Goal: Task Accomplishment & Management: Complete application form

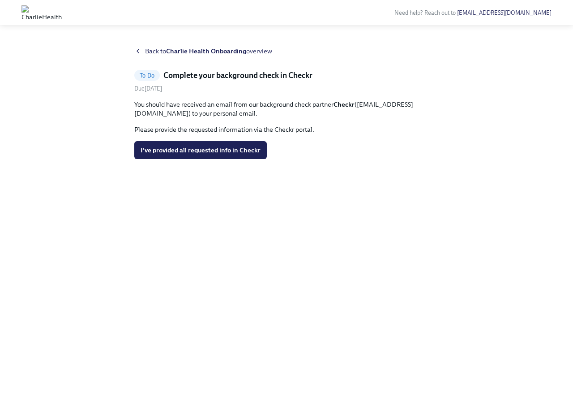
click at [151, 72] on span "To Do" at bounding box center [147, 75] width 26 height 7
click at [167, 150] on span "I've provided all requested info in Checkr" at bounding box center [201, 150] width 120 height 9
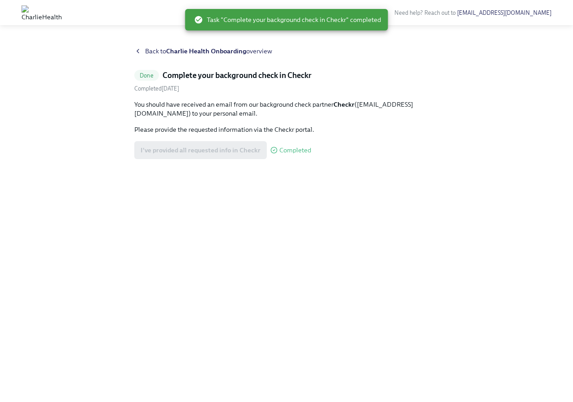
click at [154, 48] on span "Back to Charlie Health Onboarding overview" at bounding box center [208, 51] width 127 height 9
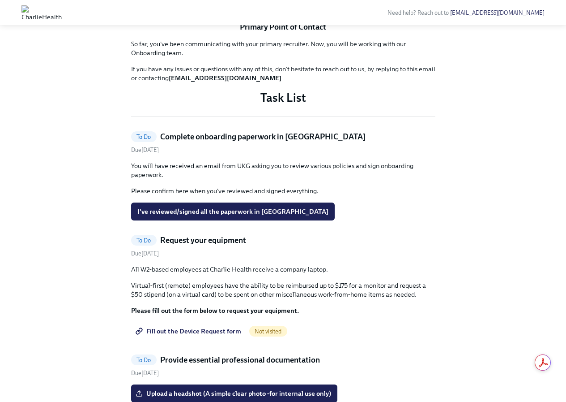
scroll to position [313, 0]
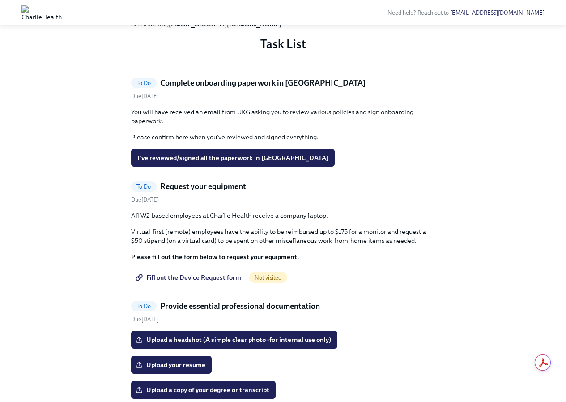
click at [199, 88] on h5 "Complete onboarding paperwork in UKG" at bounding box center [263, 82] width 206 height 11
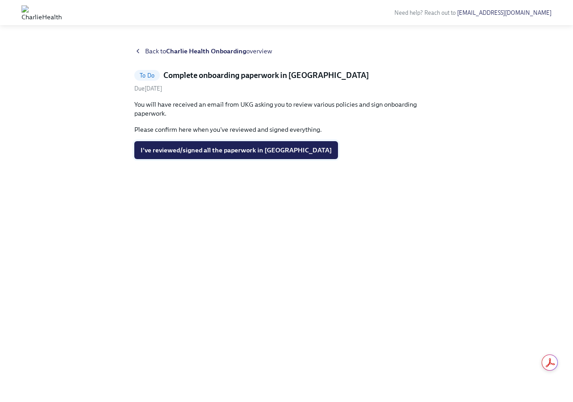
click at [180, 150] on span "I've reviewed/signed all the paperwork in UKG" at bounding box center [236, 150] width 191 height 9
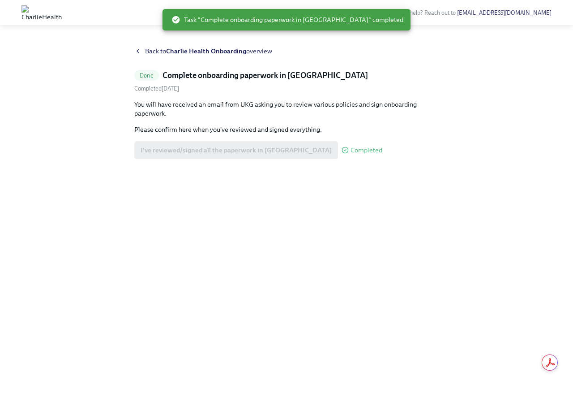
click at [141, 53] on icon at bounding box center [137, 50] width 7 height 7
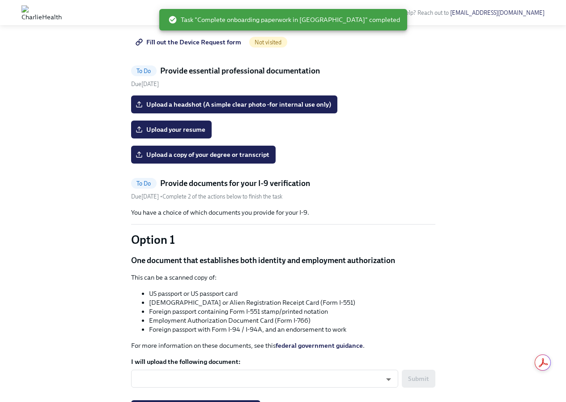
scroll to position [448, 0]
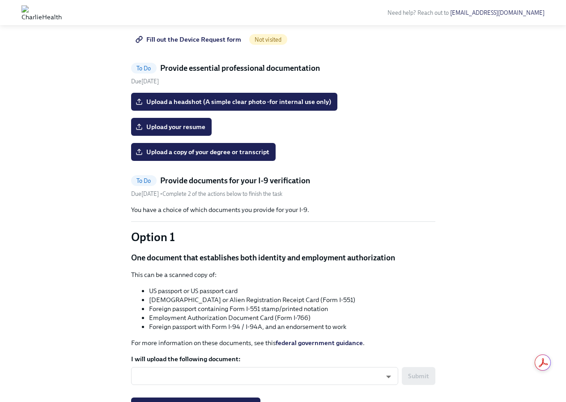
click at [181, 44] on span "Fill out the Device Request form" at bounding box center [189, 39] width 104 height 9
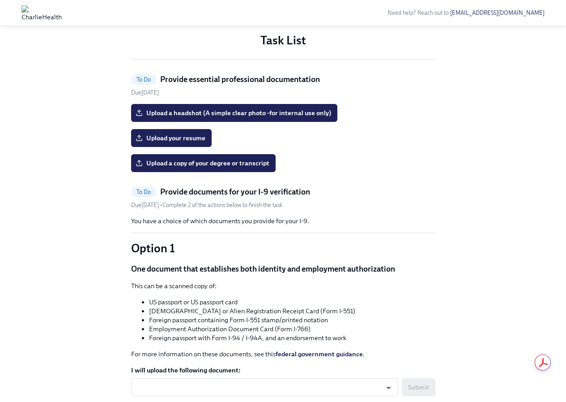
scroll to position [403, 0]
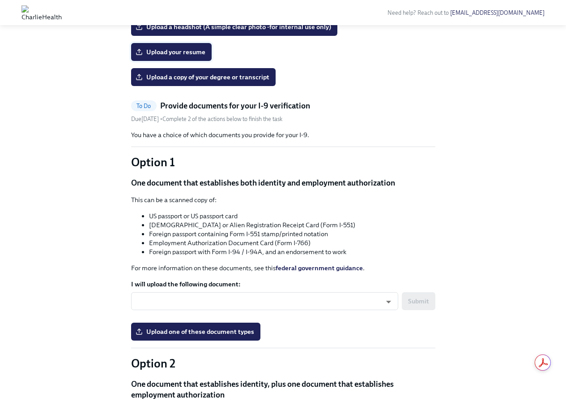
click at [197, 56] on span "Upload your resume" at bounding box center [171, 51] width 68 height 9
click at [0, 0] on input "Upload your resume" at bounding box center [0, 0] width 0 height 0
click at [167, 56] on span "Upload your resume" at bounding box center [171, 51] width 68 height 9
click at [0, 0] on input "Upload your resume" at bounding box center [0, 0] width 0 height 0
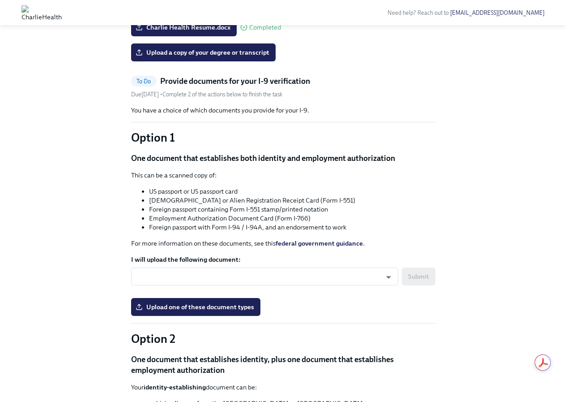
scroll to position [493, 0]
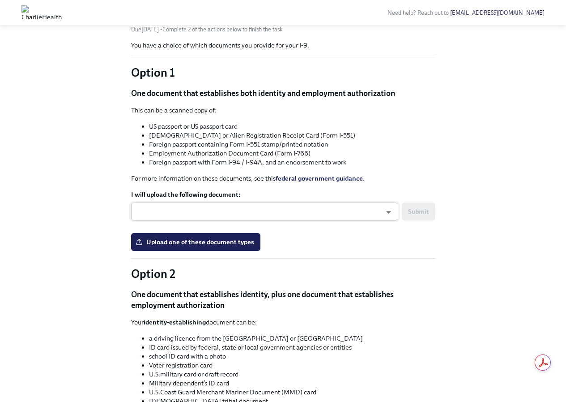
click at [178, 340] on body "Need help? Reach out to hr@charliehealth.com Hi Ally! This is your personal tas…" at bounding box center [283, 247] width 566 height 1481
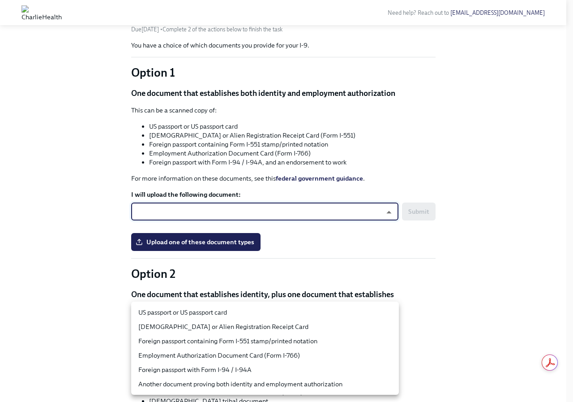
click at [170, 311] on li "US passport or US passport card" at bounding box center [265, 312] width 268 height 14
type input "tm035QtdH"
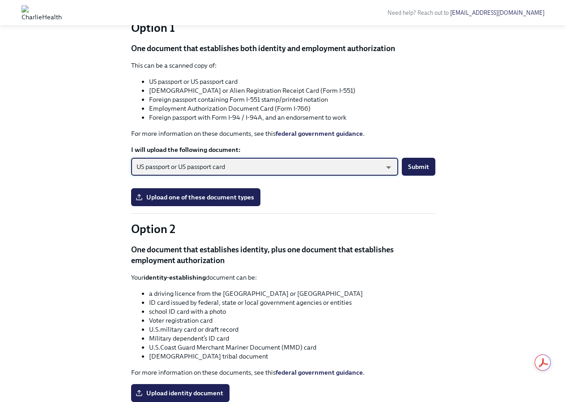
scroll to position [403, 0]
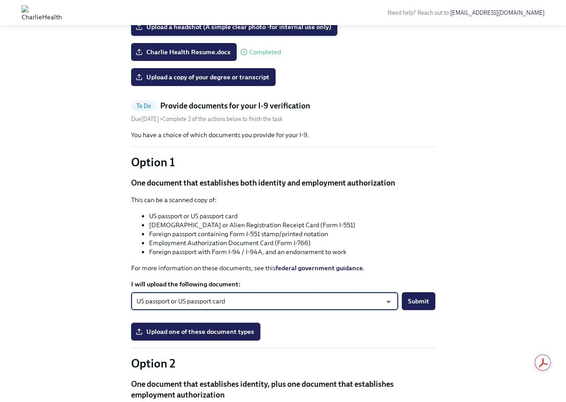
click at [318, 31] on span "Upload a headshot (A simple clear photo -for internal use only)" at bounding box center [234, 26] width 194 height 9
click at [0, 0] on input "Upload a headshot (A simple clear photo -for internal use only)" at bounding box center [0, 0] width 0 height 0
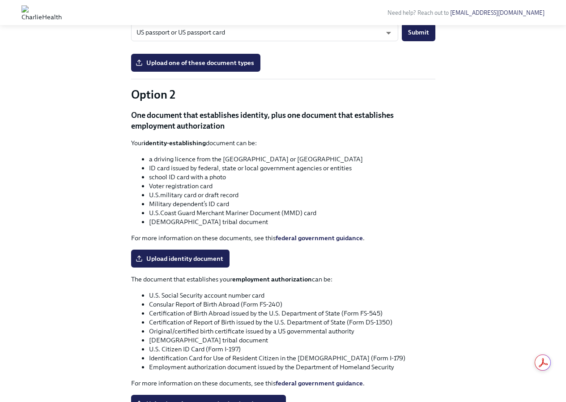
scroll to position [716, 0]
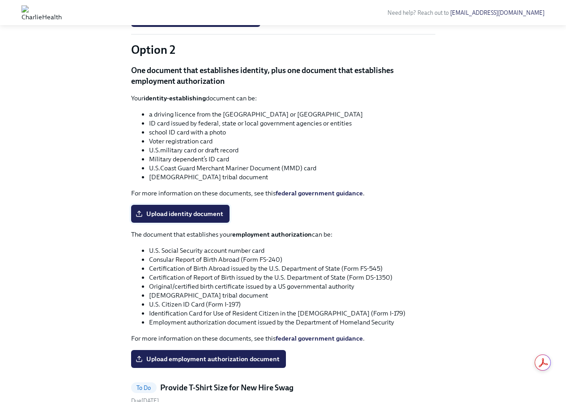
click at [198, 218] on span "Upload identity document" at bounding box center [180, 213] width 86 height 9
click at [0, 0] on input "Upload identity document" at bounding box center [0, 0] width 0 height 0
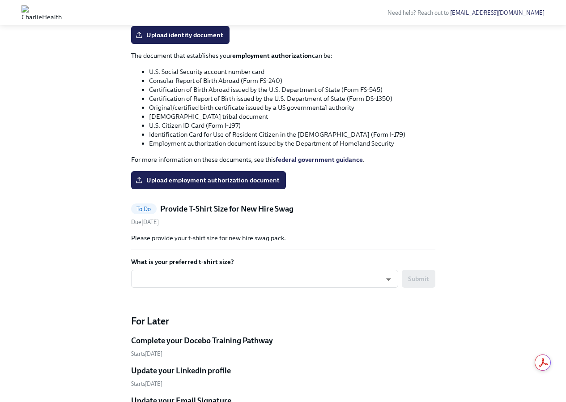
scroll to position [896, 0]
click at [191, 43] on label "Upload identity document" at bounding box center [180, 35] width 99 height 18
click at [0, 0] on input "Upload identity document" at bounding box center [0, 0] width 0 height 0
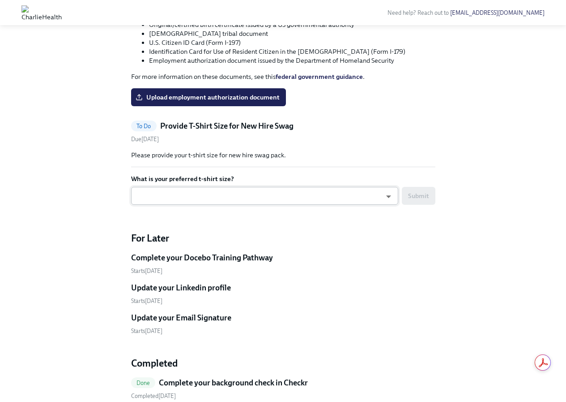
scroll to position [1030, 0]
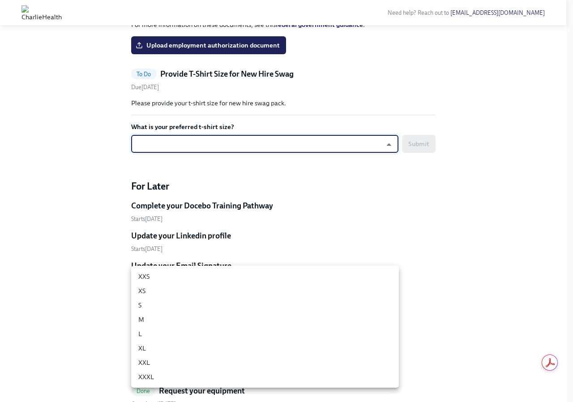
click at [164, 352] on li "XL" at bounding box center [265, 348] width 268 height 14
type input "ghyeC6wAT"
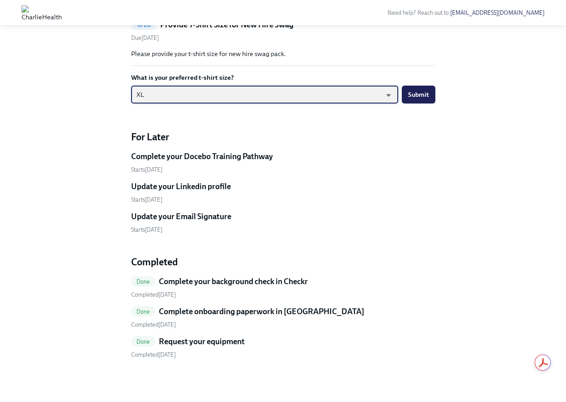
scroll to position [1119, 0]
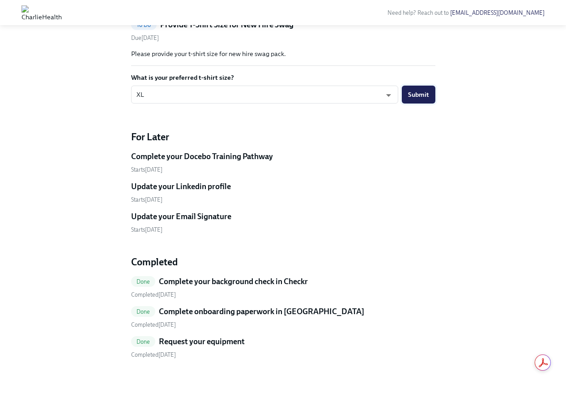
click at [426, 103] on button "Submit" at bounding box center [419, 95] width 34 height 18
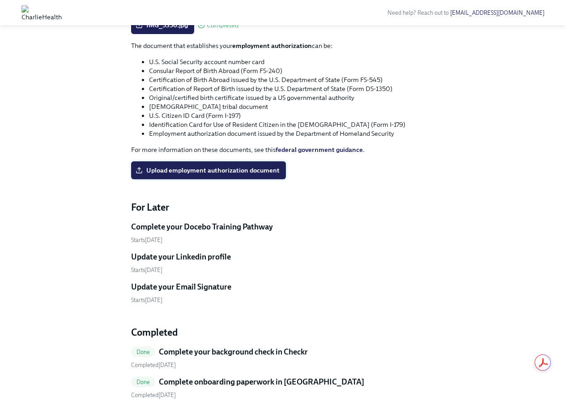
scroll to position [905, 0]
click at [293, 153] on strong "federal government guidance" at bounding box center [319, 149] width 87 height 8
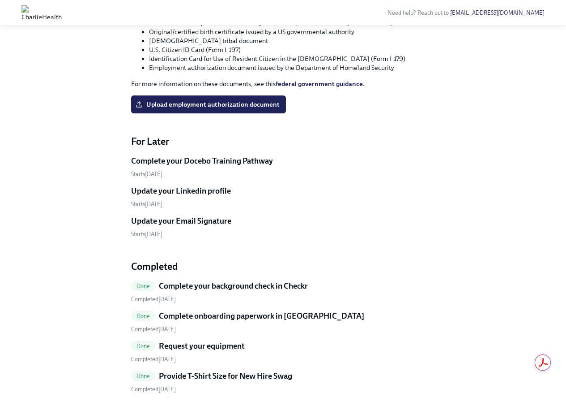
scroll to position [1040, 0]
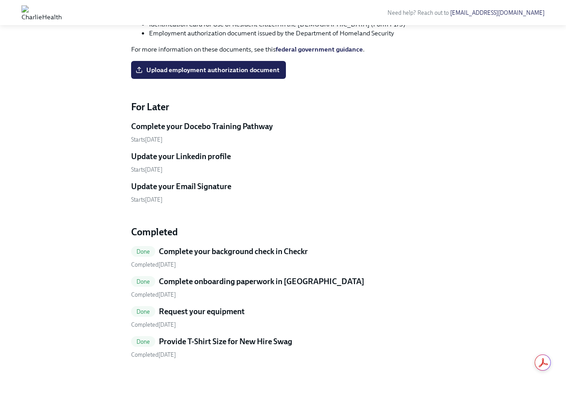
click at [170, 132] on h5 "Complete your Docebo Training Pathway" at bounding box center [202, 126] width 142 height 11
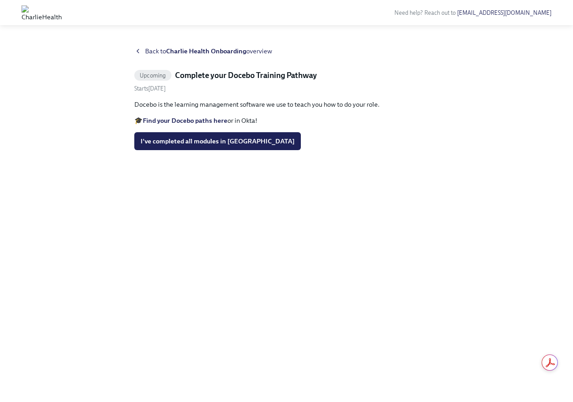
click at [139, 50] on icon at bounding box center [137, 50] width 7 height 7
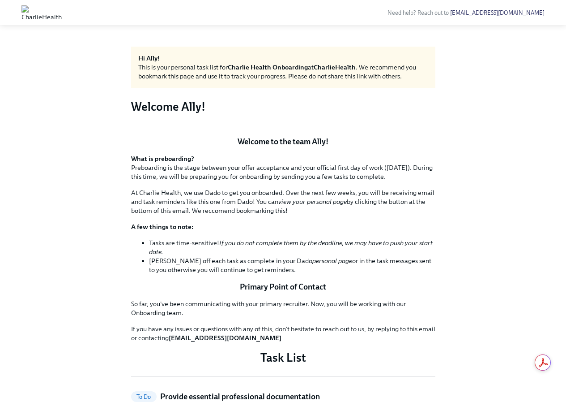
click at [351, 129] on button "Zoom image" at bounding box center [283, 129] width 305 height 0
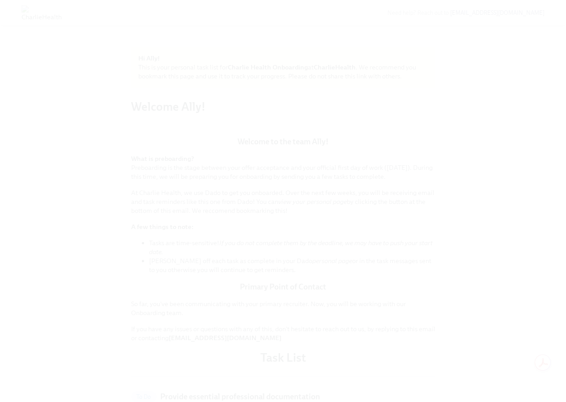
click at [201, 193] on button "Unzoom image" at bounding box center [283, 201] width 566 height 402
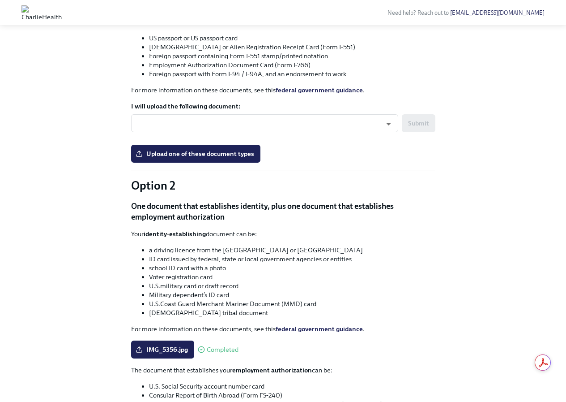
scroll to position [582, 0]
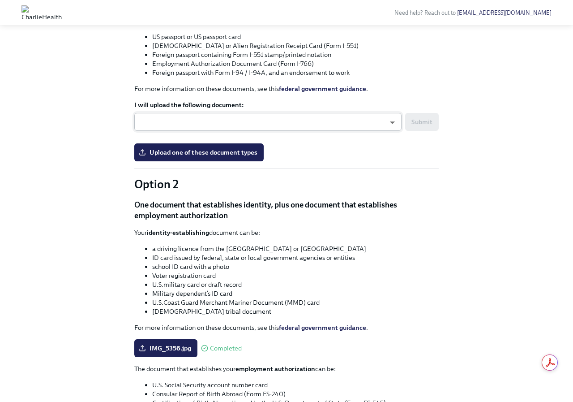
click at [189, 257] on body "Need help? Reach out to hr@charliehealth.com Hi Ally! This is your personal tas…" at bounding box center [286, 121] width 573 height 1407
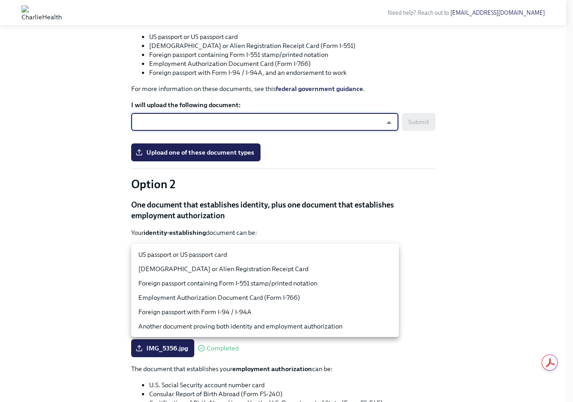
click at [185, 252] on li "US passport or US passport card" at bounding box center [265, 254] width 268 height 14
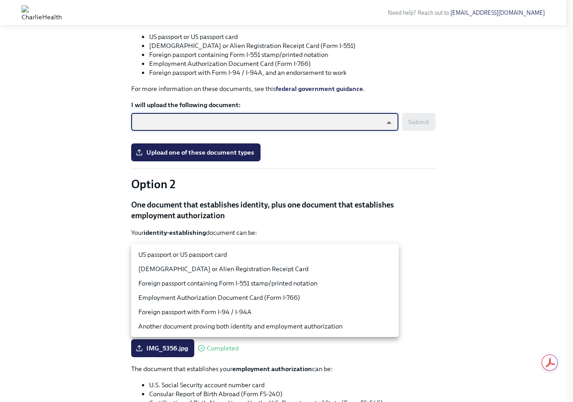
type input "tm035QtdH"
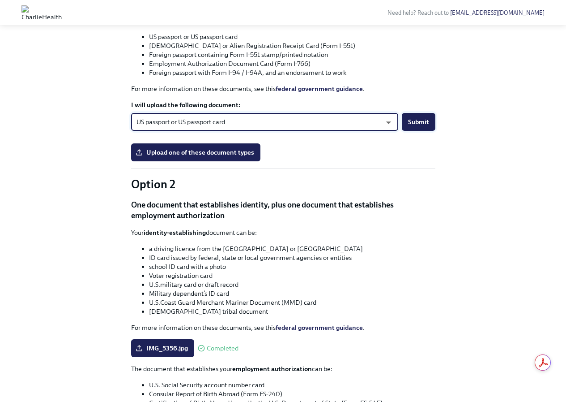
click at [415, 126] on span "Submit" at bounding box center [418, 121] width 21 height 9
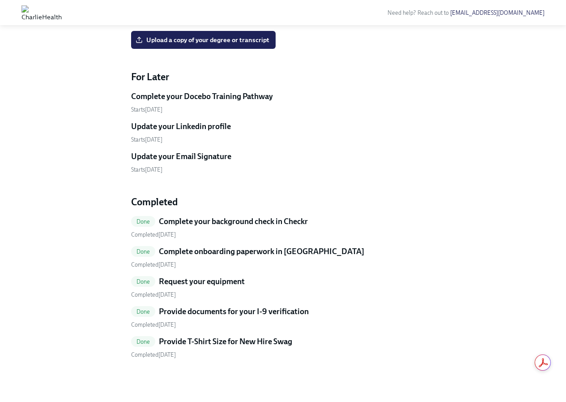
scroll to position [573, 0]
click at [146, 310] on span "Done" at bounding box center [143, 311] width 25 height 7
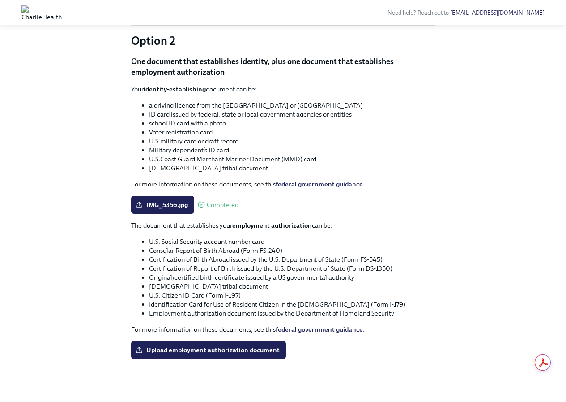
scroll to position [292, 0]
